Goal: Find contact information: Find contact information

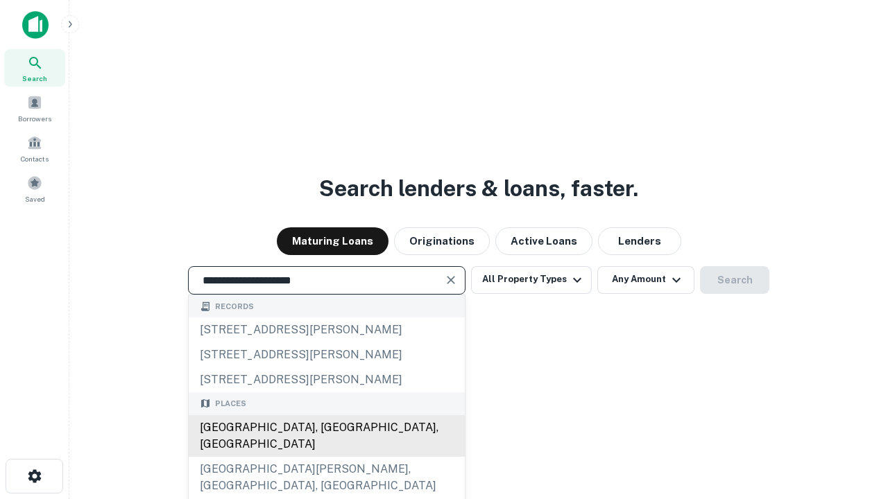
click at [326, 457] on div "[GEOGRAPHIC_DATA], [GEOGRAPHIC_DATA], [GEOGRAPHIC_DATA]" at bounding box center [327, 436] width 276 height 42
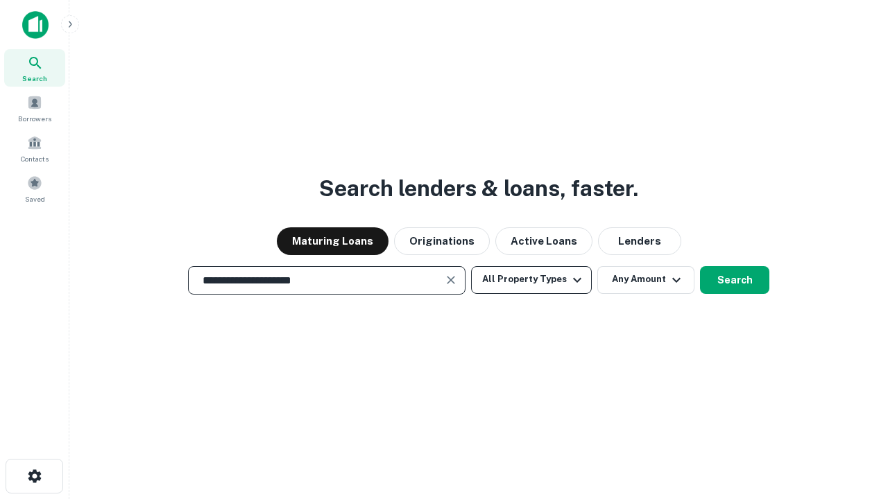
type input "**********"
click at [531, 280] on button "All Property Types" at bounding box center [531, 280] width 121 height 28
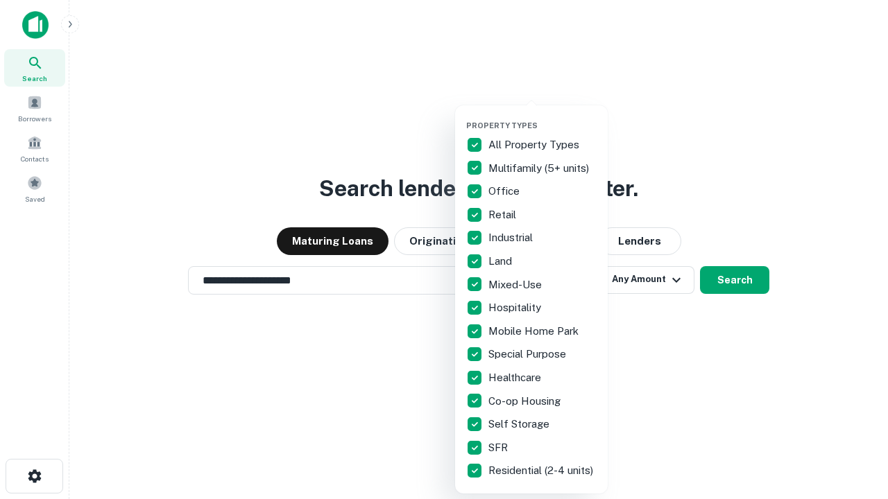
click at [542, 117] on button "button" at bounding box center [542, 117] width 153 height 1
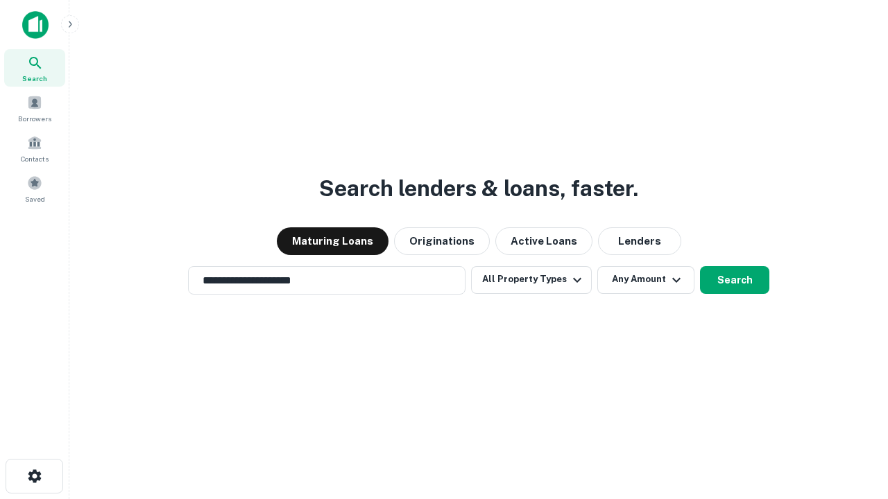
scroll to position [8, 167]
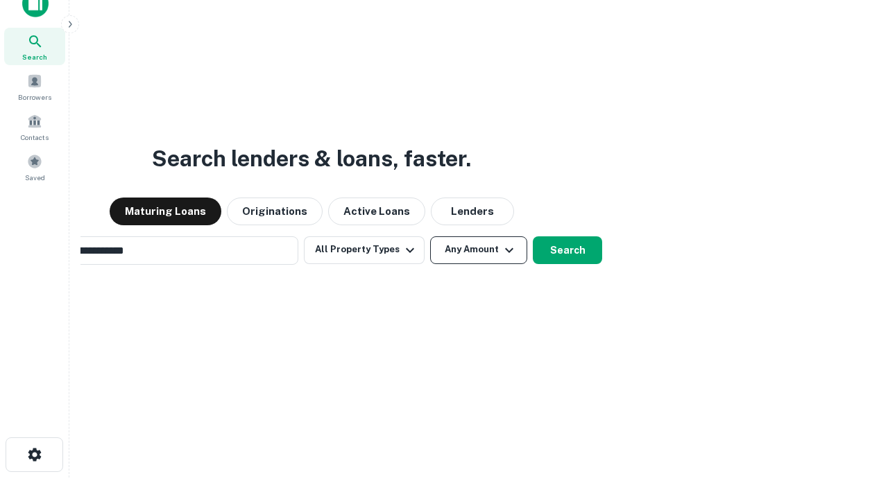
click at [430, 237] on button "Any Amount" at bounding box center [478, 251] width 97 height 28
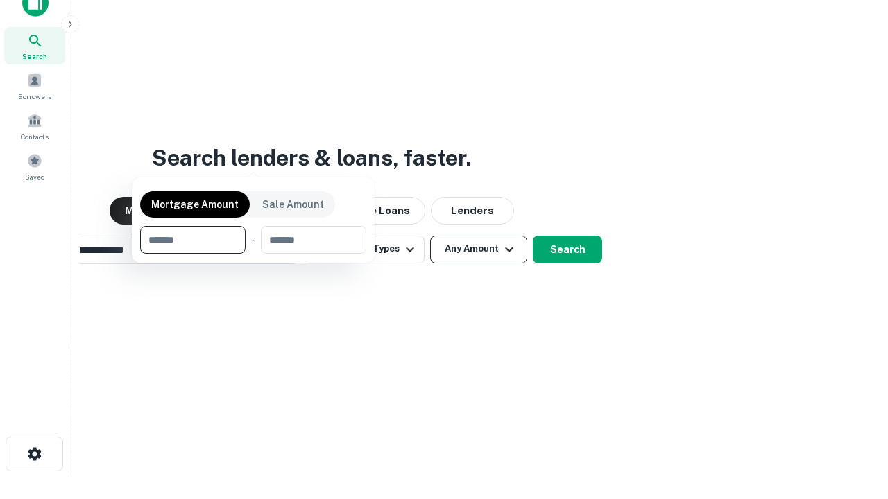
scroll to position [100, 393]
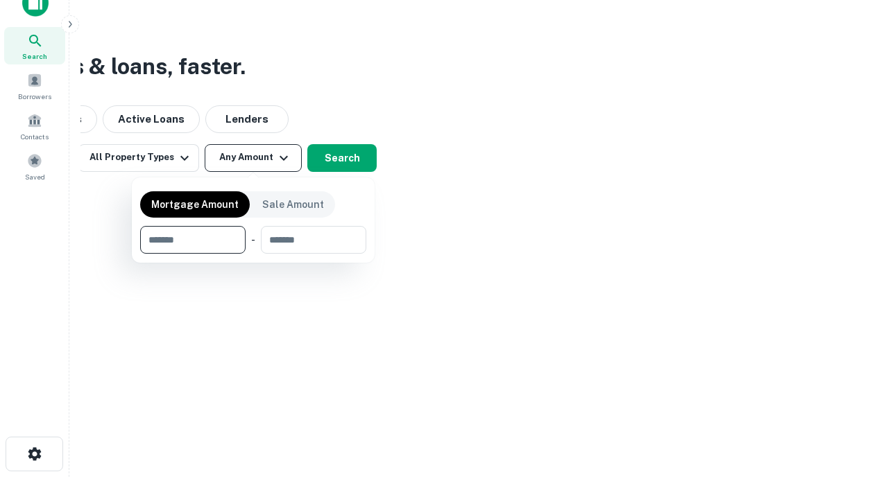
type input "*******"
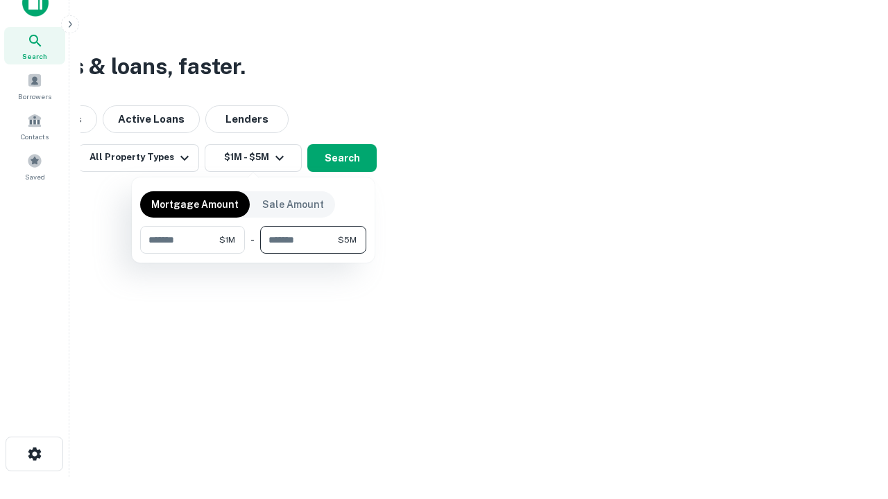
type input "*******"
click at [253, 254] on button "button" at bounding box center [253, 254] width 226 height 1
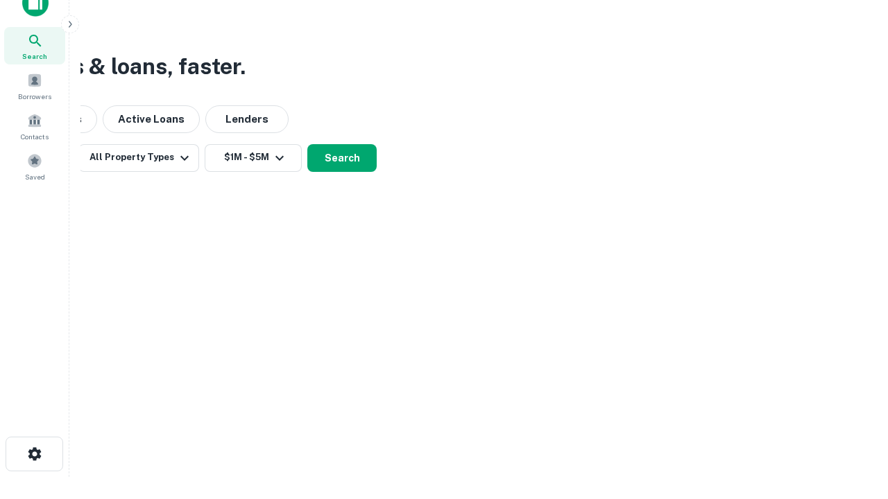
scroll to position [22, 0]
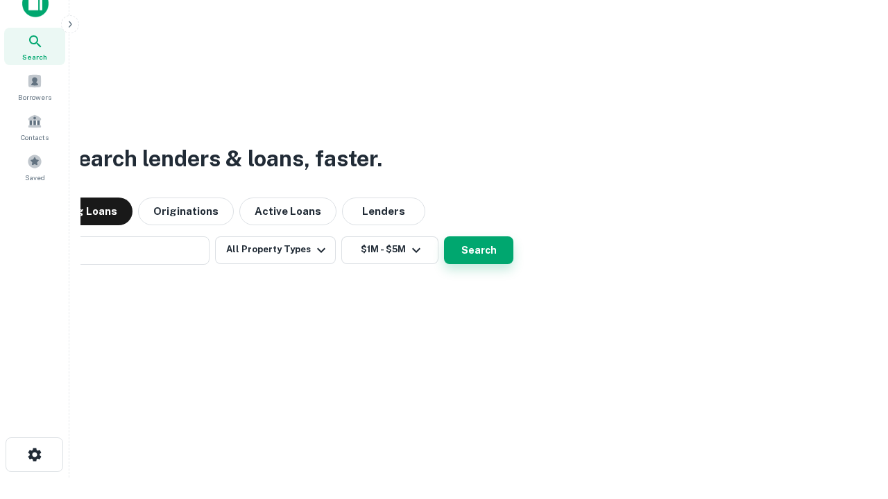
click at [444, 237] on button "Search" at bounding box center [478, 251] width 69 height 28
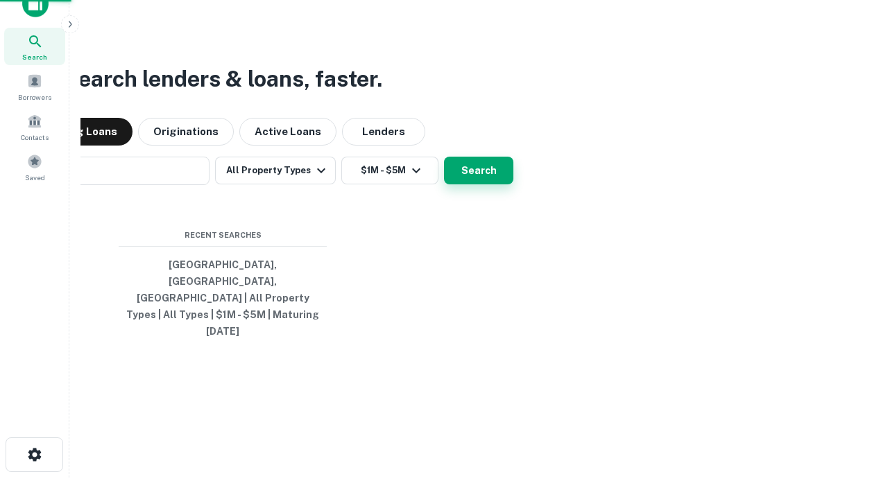
scroll to position [22, 0]
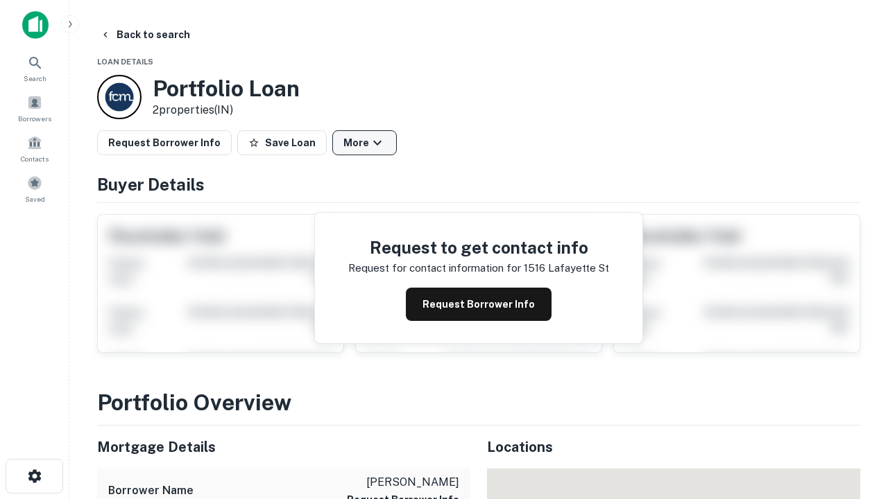
click at [364, 143] on button "More" at bounding box center [364, 142] width 65 height 25
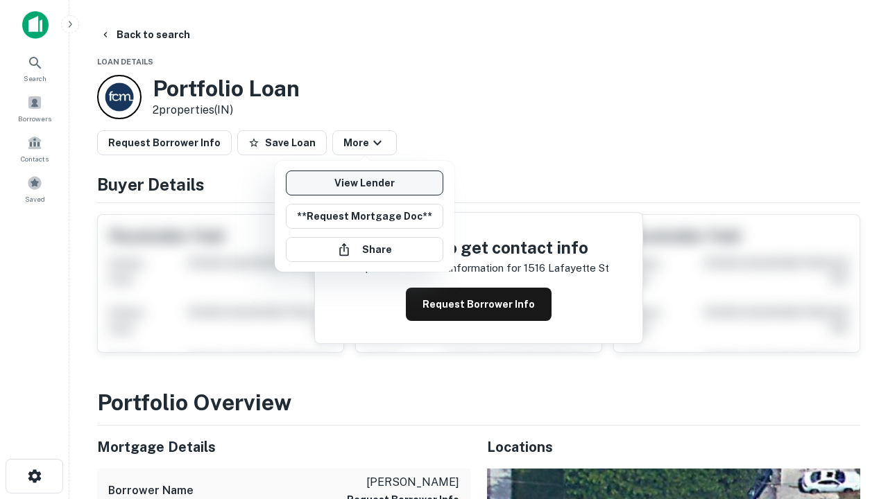
click at [364, 183] on link "View Lender" at bounding box center [364, 183] width 157 height 25
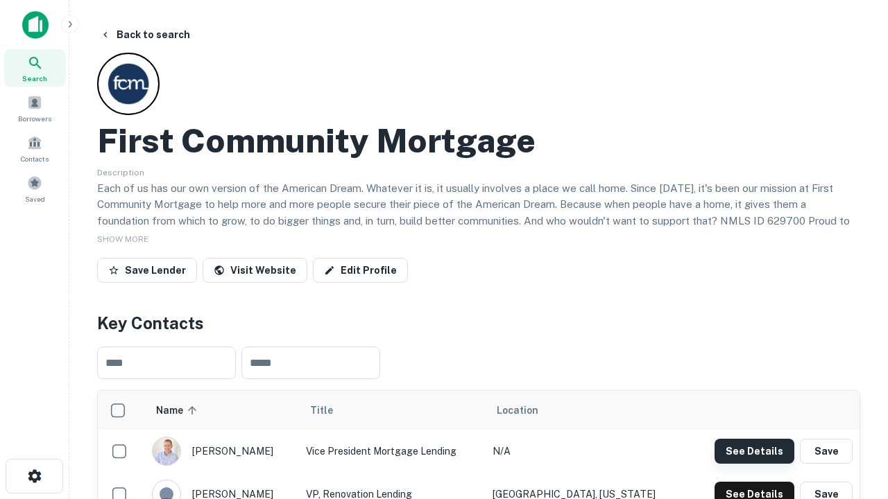
click at [754, 451] on button "See Details" at bounding box center [754, 451] width 80 height 25
click at [34, 476] on icon "button" at bounding box center [34, 476] width 17 height 17
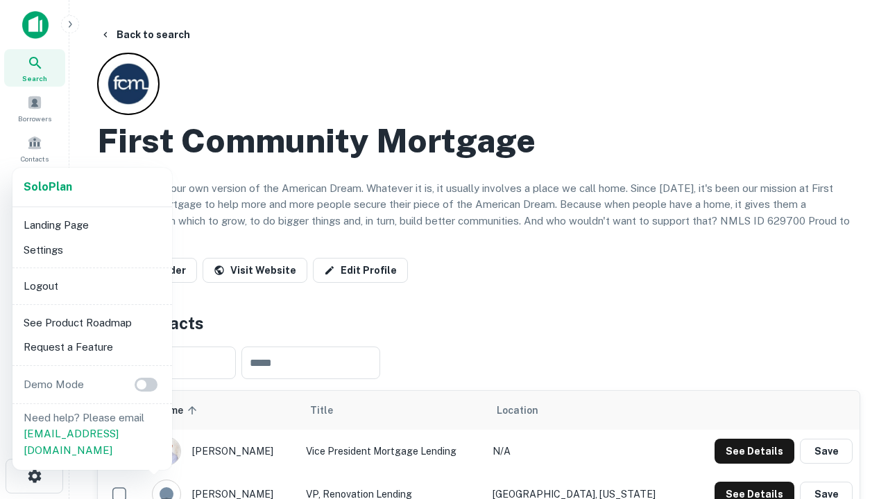
click at [92, 286] on li "Logout" at bounding box center [92, 286] width 148 height 25
